Goal: Information Seeking & Learning: Learn about a topic

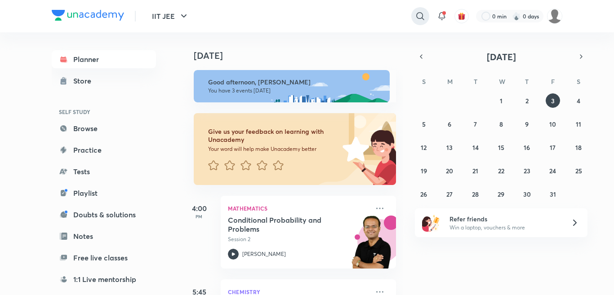
click at [416, 19] on icon at bounding box center [420, 16] width 11 height 11
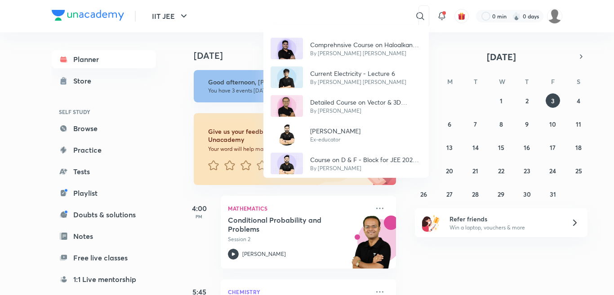
click at [126, 277] on div "Comprehnsive Course on Haloalkanes and Haloarenes for Droppers 2025 By [PERSON_…" at bounding box center [307, 147] width 614 height 295
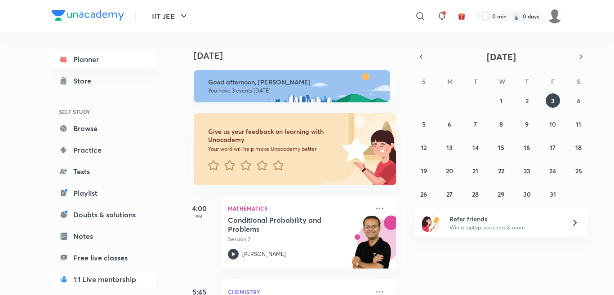
click at [106, 279] on link "1:1 Live mentorship" at bounding box center [104, 279] width 104 height 18
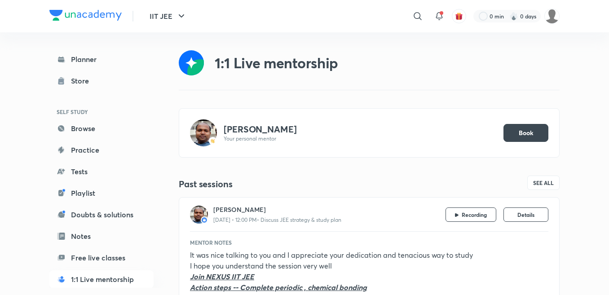
drag, startPoint x: 333, startPoint y: 57, endPoint x: 314, endPoint y: 72, distance: 24.0
click at [314, 72] on div "1:1 Live mentorship" at bounding box center [277, 63] width 124 height 18
drag, startPoint x: 89, startPoint y: 64, endPoint x: 103, endPoint y: 34, distance: 33.0
click at [89, 64] on link "Planner" at bounding box center [101, 59] width 104 height 18
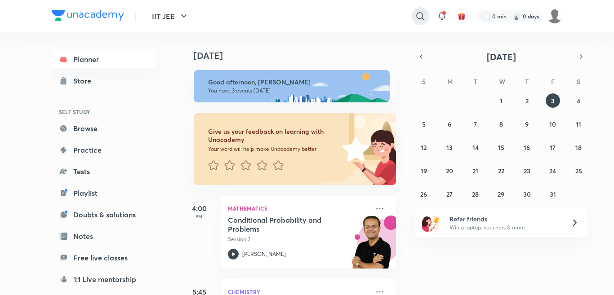
click at [415, 12] on icon at bounding box center [420, 16] width 11 height 11
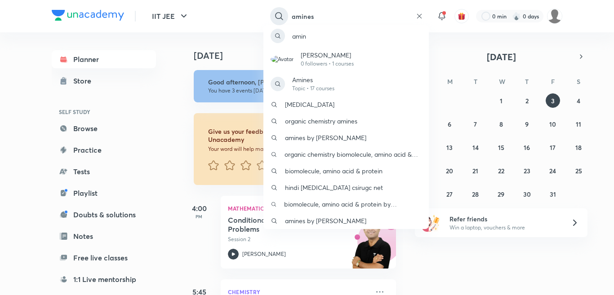
type input "amines"
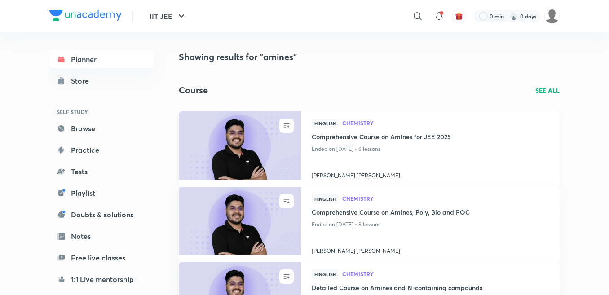
click at [244, 148] on img at bounding box center [239, 146] width 124 height 70
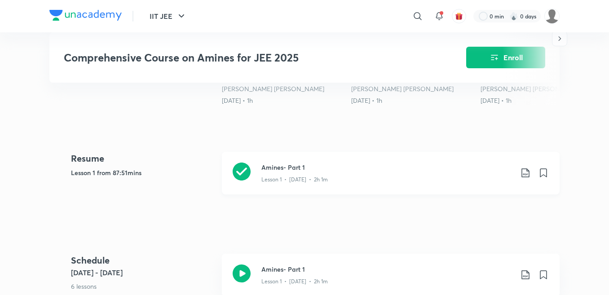
scroll to position [324, 0]
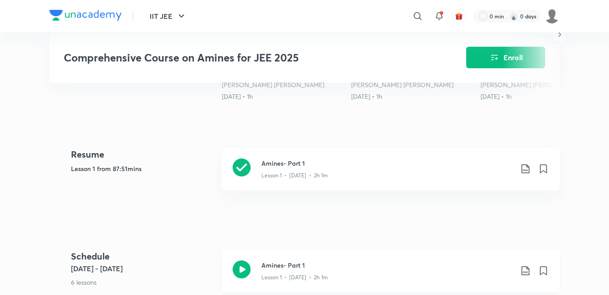
click at [287, 269] on h3 "Amines- Part 1" at bounding box center [387, 265] width 252 height 9
